Goal: Find specific page/section: Find specific page/section

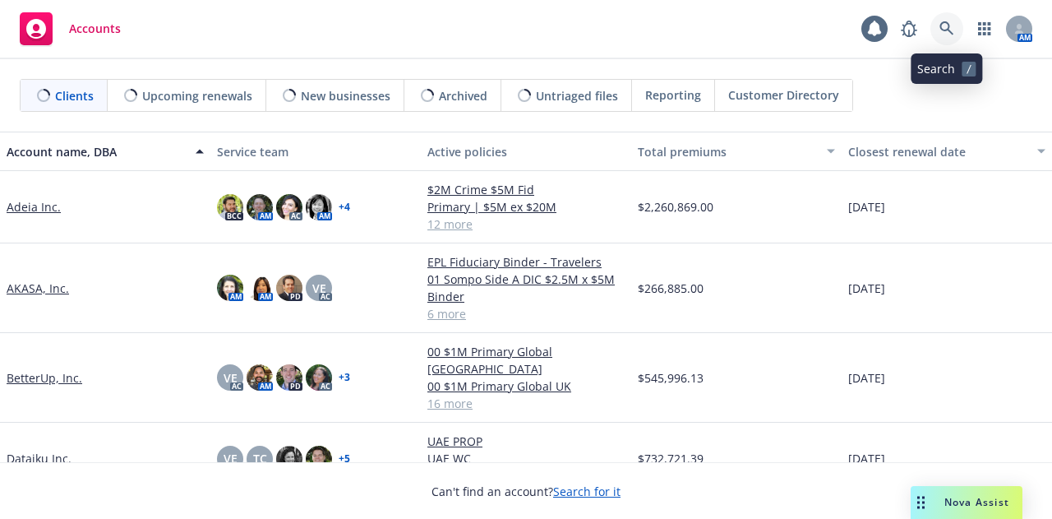
click at [955, 39] on link at bounding box center [946, 28] width 33 height 33
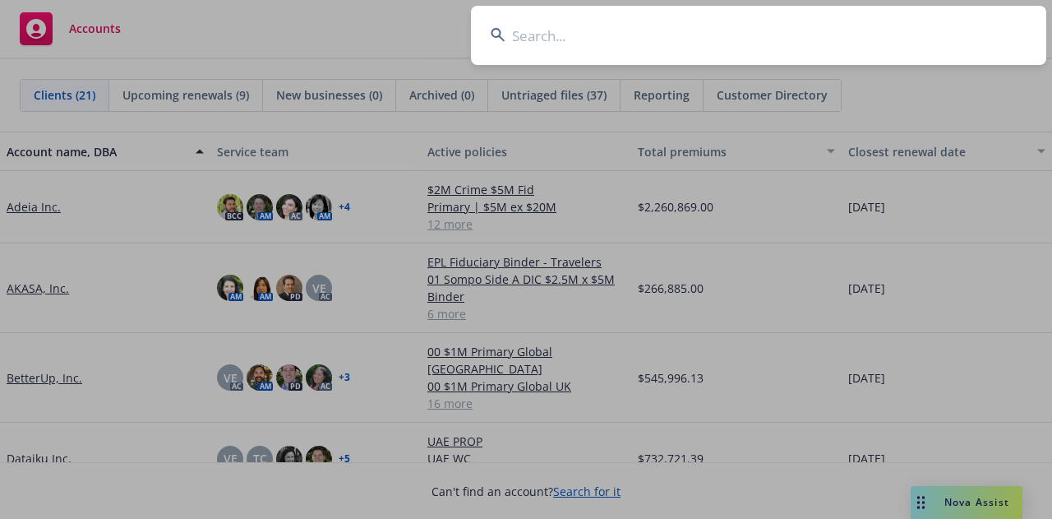
click at [754, 47] on input at bounding box center [758, 35] width 575 height 59
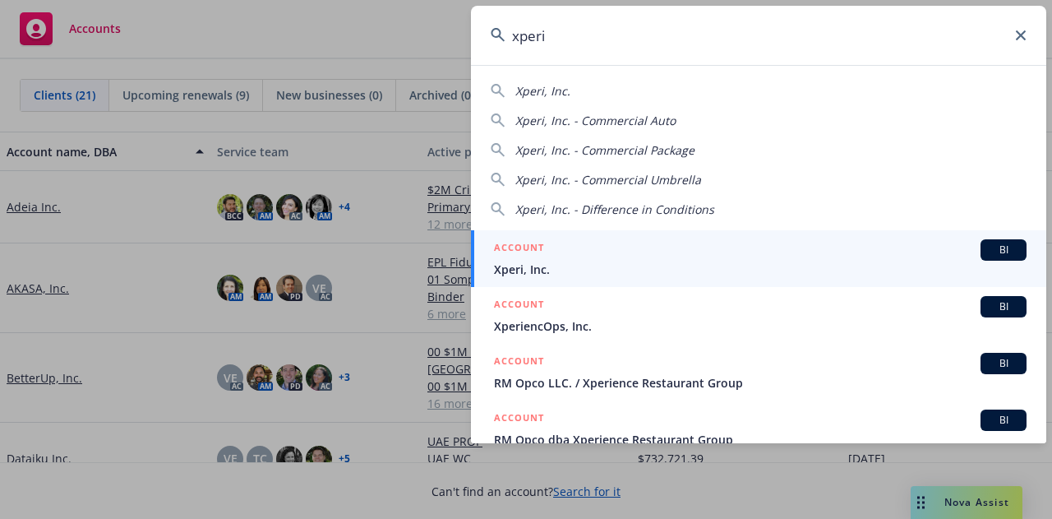
type input "xperi"
click at [740, 246] on div "ACCOUNT BI" at bounding box center [760, 249] width 532 height 21
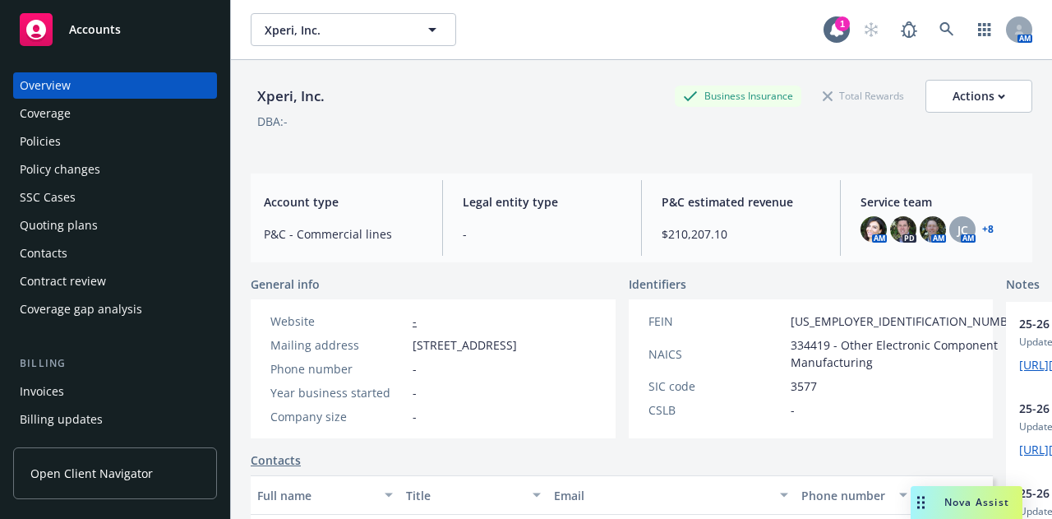
click at [69, 146] on div "Policies" at bounding box center [115, 141] width 191 height 26
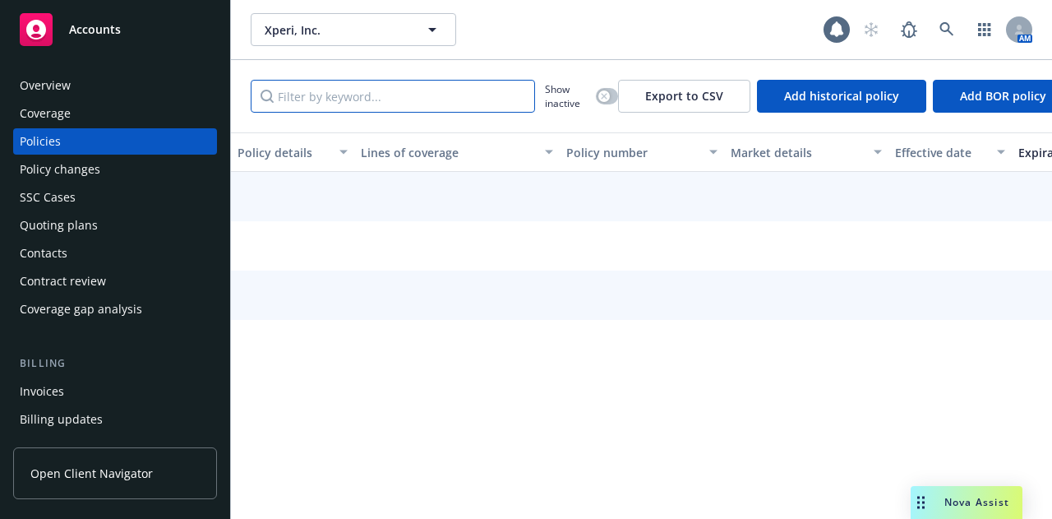
click at [401, 106] on input "Filter by keyword..." at bounding box center [393, 96] width 284 height 33
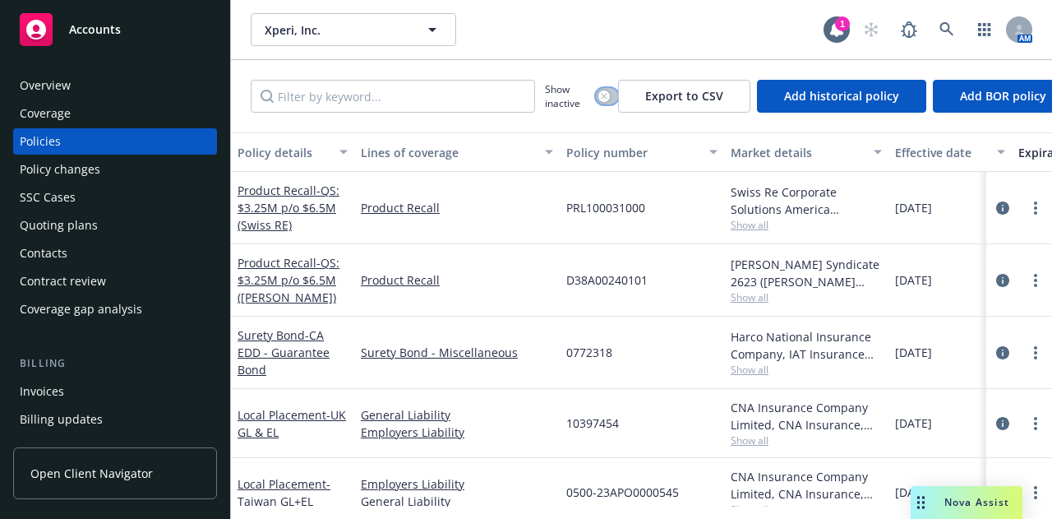
click at [606, 93] on icon "button" at bounding box center [604, 96] width 7 height 7
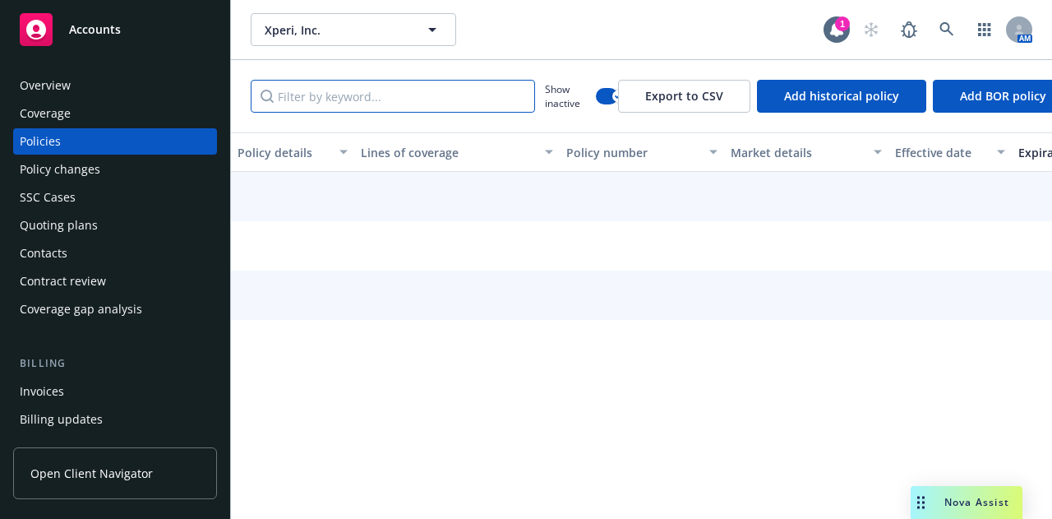
click at [468, 98] on input "Filter by keyword..." at bounding box center [393, 96] width 284 height 33
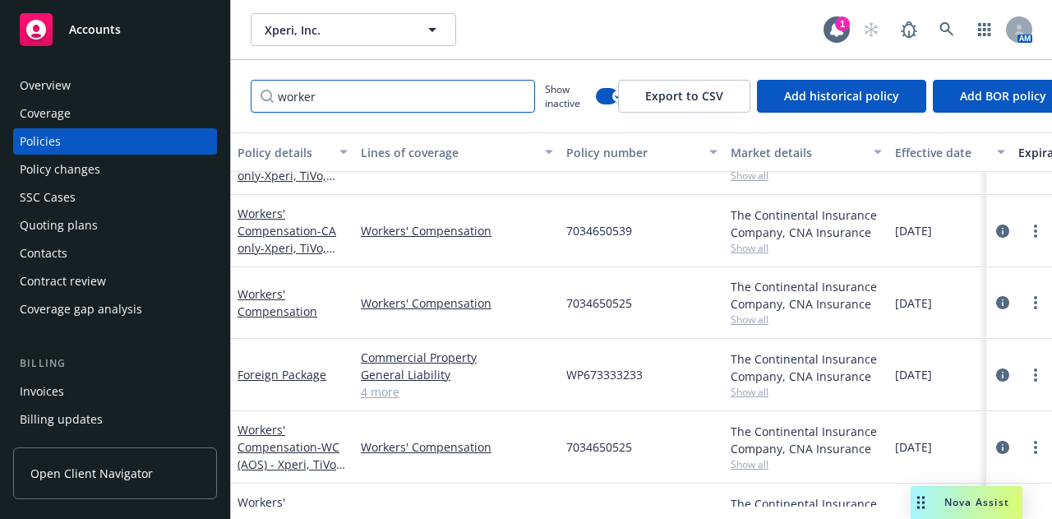
scroll to position [112, 0]
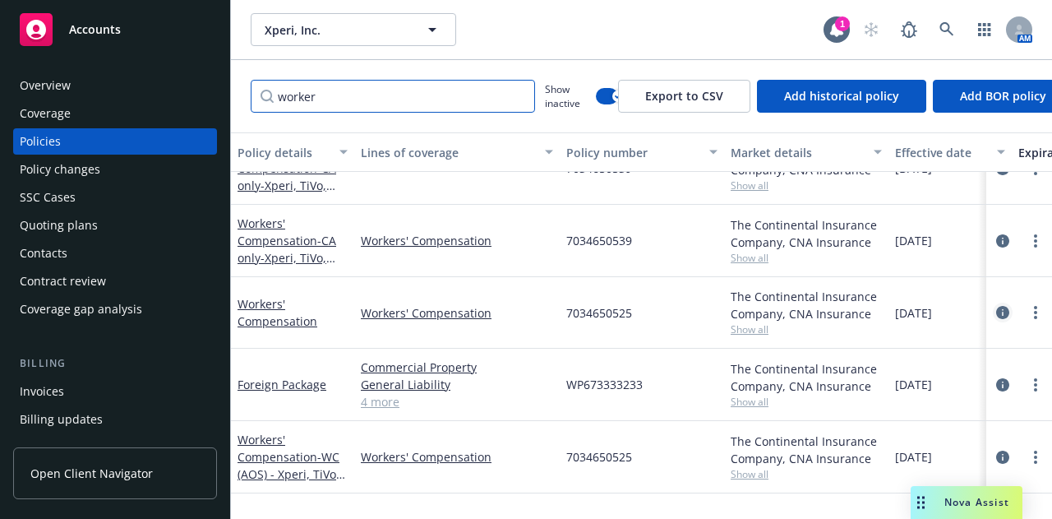
type input "worker"
click at [996, 308] on icon "circleInformation" at bounding box center [1002, 312] width 13 height 13
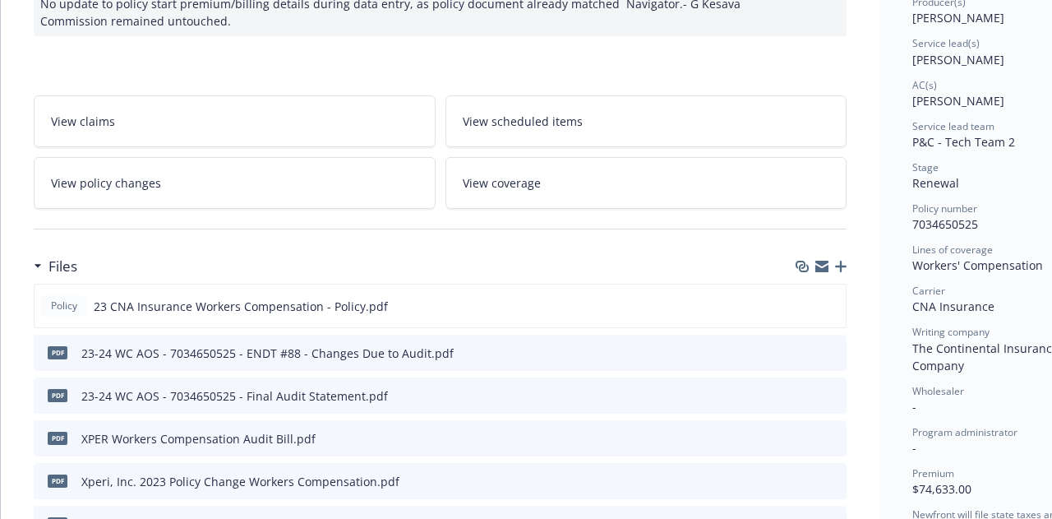
scroll to position [223, 0]
click at [828, 305] on icon "preview file" at bounding box center [830, 304] width 15 height 12
